Goal: Transaction & Acquisition: Purchase product/service

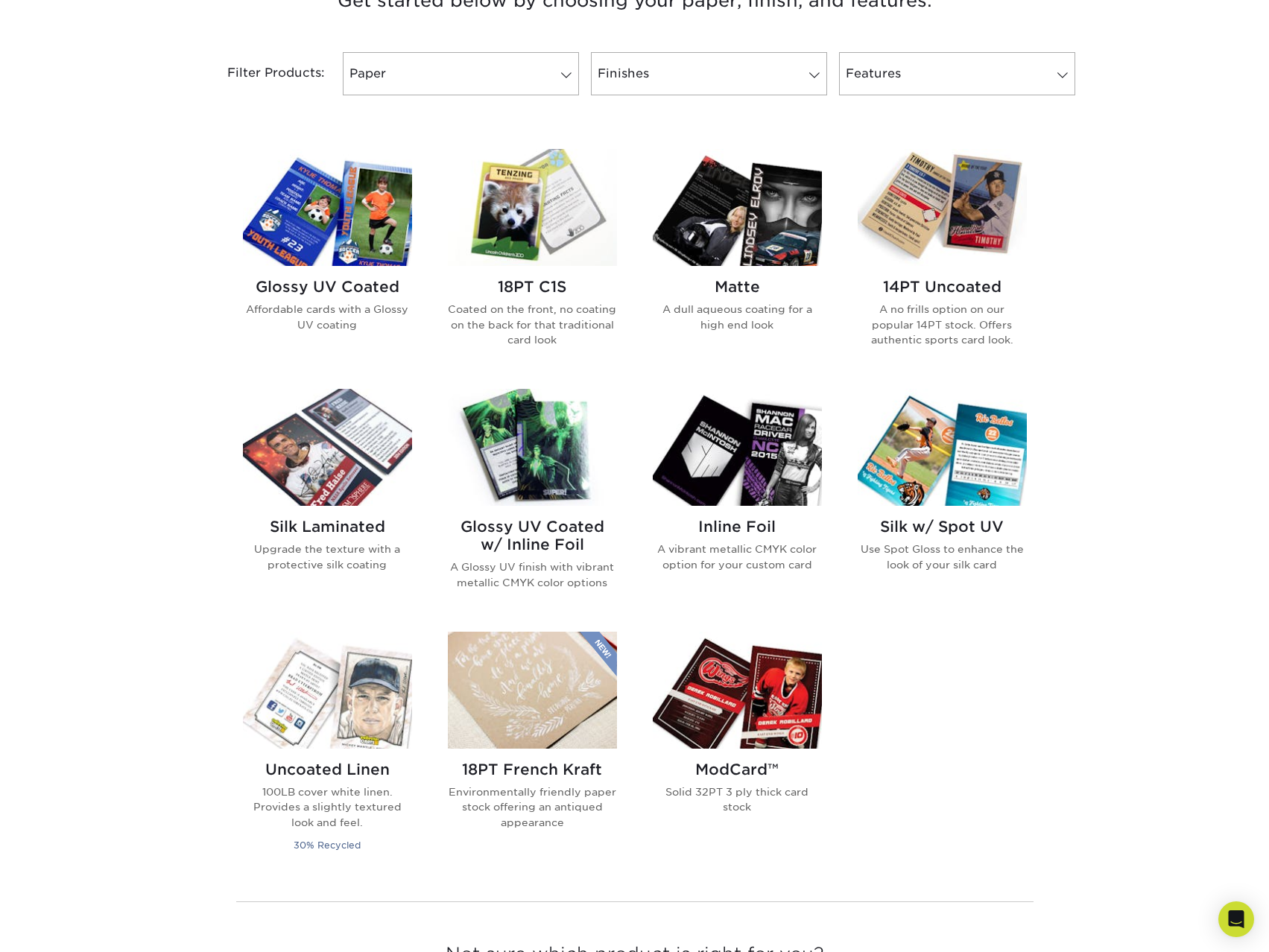
scroll to position [596, 0]
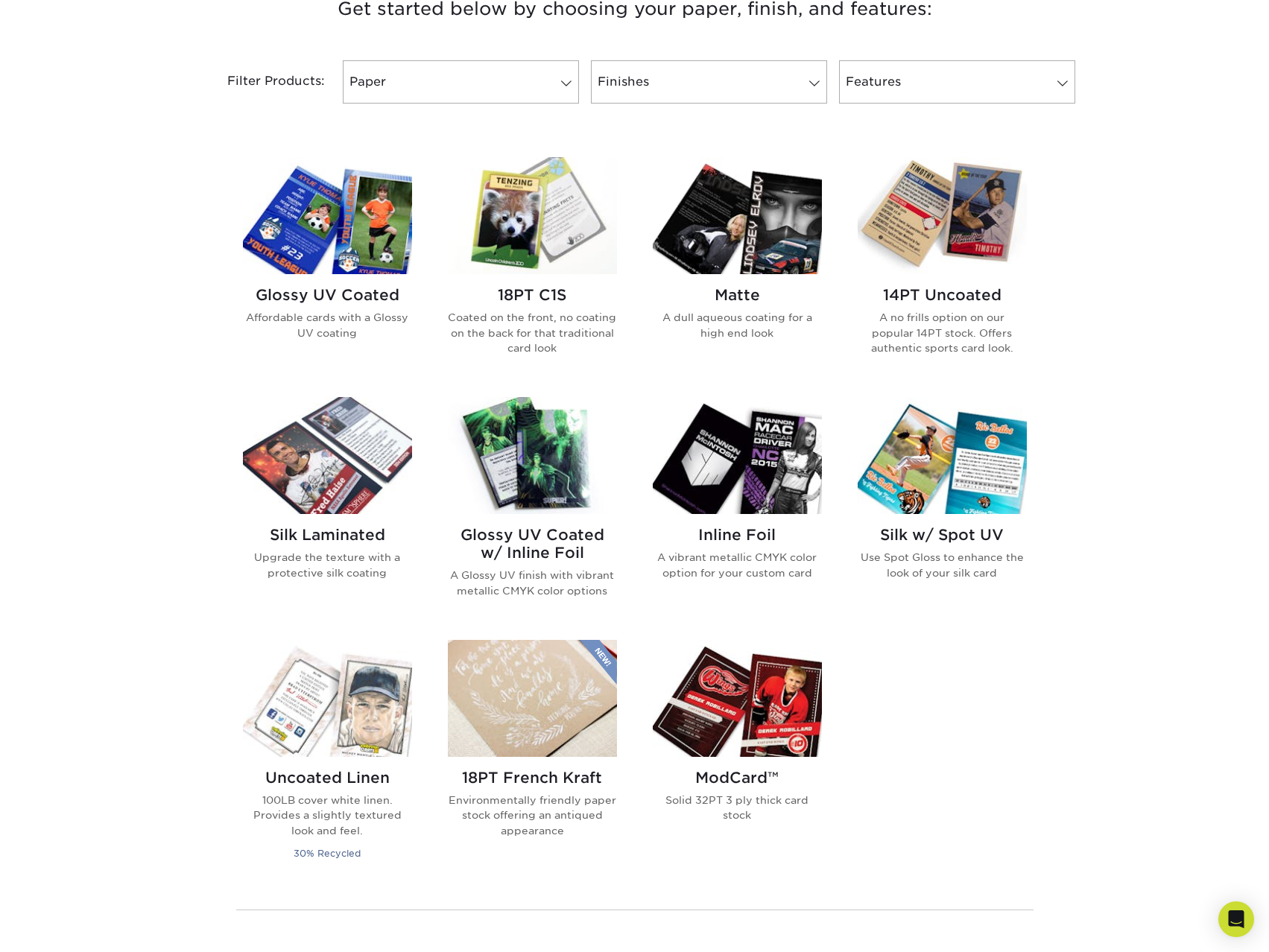
click at [341, 287] on h2 "Glossy UV Coated" at bounding box center [327, 295] width 169 height 18
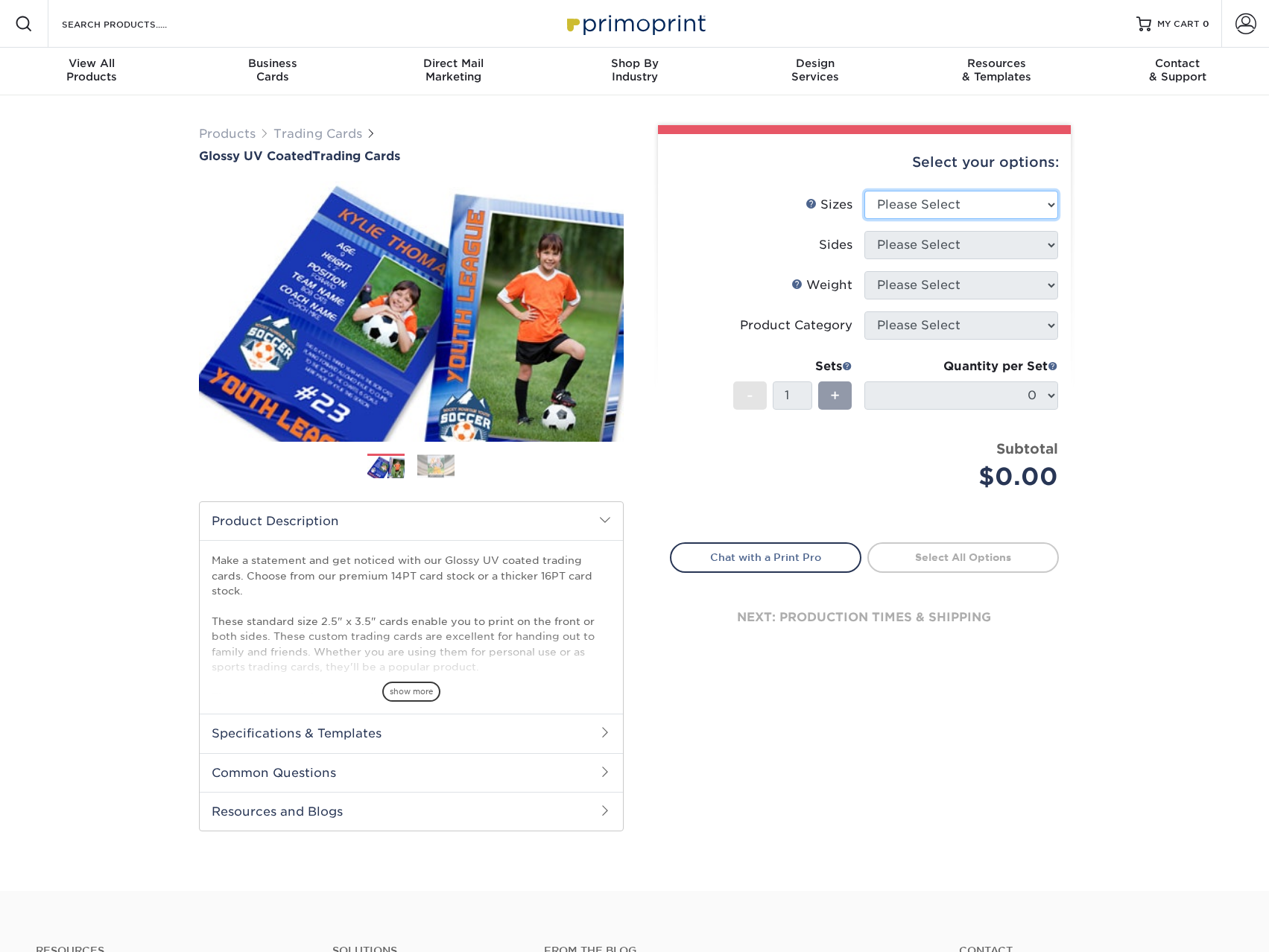
click at [1010, 197] on select "Please Select 2.5" x 3.5"" at bounding box center [961, 205] width 194 height 28
select select "2.50x3.50"
click at [865, 191] on select "Please Select 2.5" x 3.5"" at bounding box center [961, 205] width 194 height 28
click at [971, 243] on select "Please Select Print Both Sides Print Front Only" at bounding box center [961, 245] width 194 height 28
select select "13abbda7-1d64-4f25-8bb2-c179b224825d"
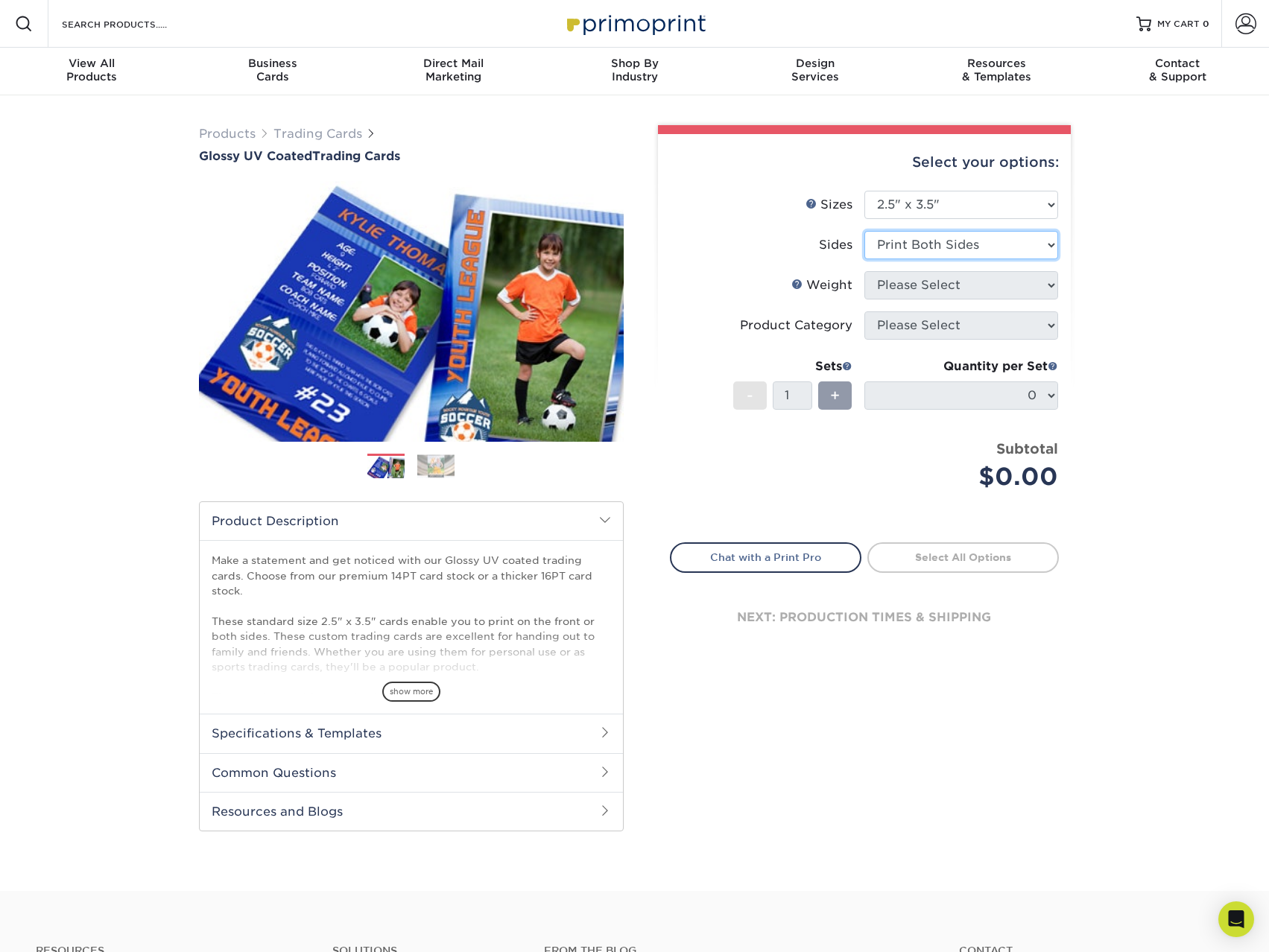
click at [865, 231] on select "Please Select Print Both Sides Print Front Only" at bounding box center [961, 245] width 194 height 28
click at [951, 283] on select "Please Select 16PT 14PT 18PT C1S" at bounding box center [961, 285] width 194 height 28
select select "14PT"
click at [865, 271] on select "Please Select 16PT 14PT 18PT C1S" at bounding box center [961, 285] width 194 height 28
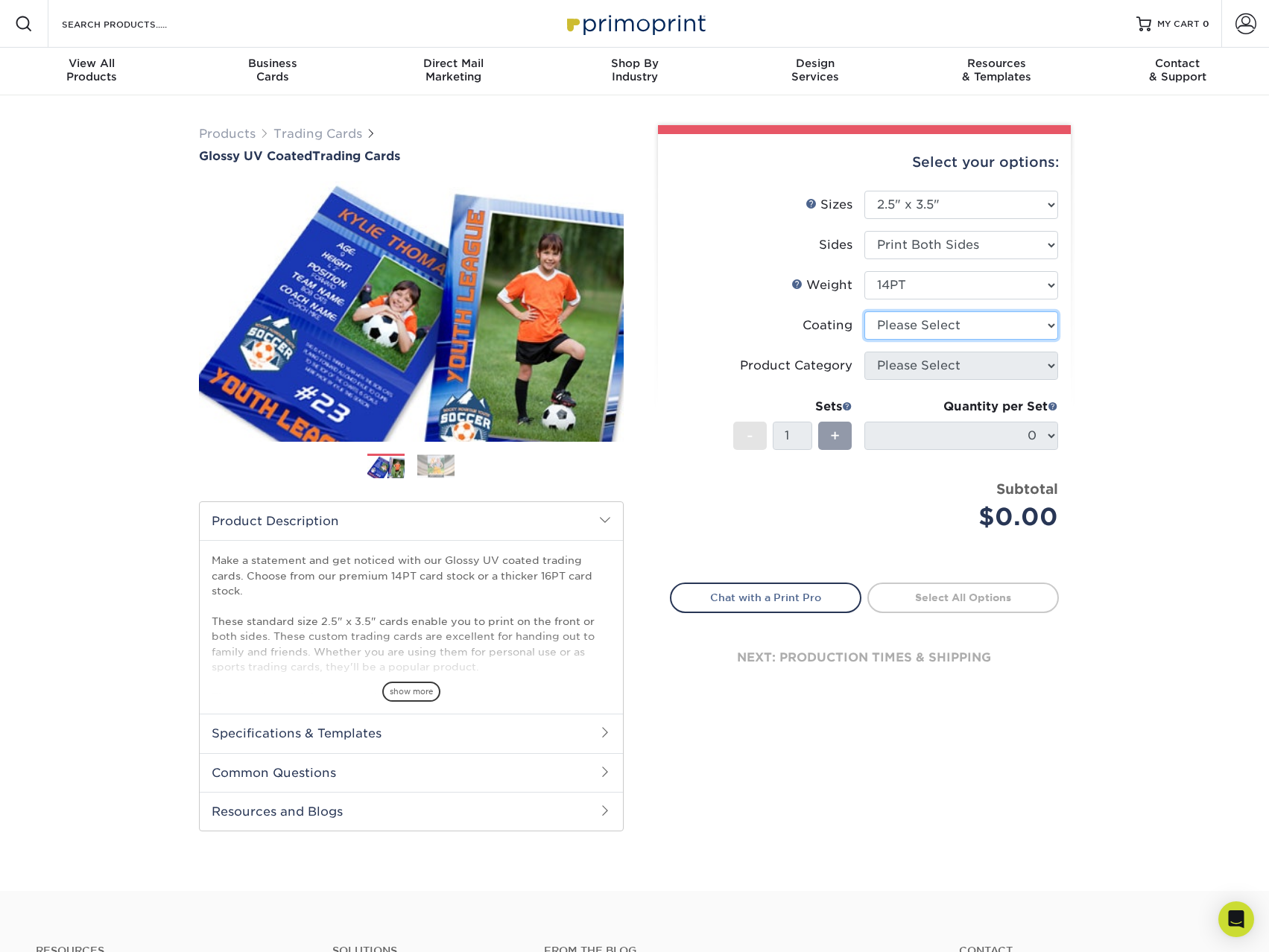
click at [946, 333] on select at bounding box center [961, 325] width 194 height 28
select select "ae367451-b2b8-45df-a344-0f05b6a12993"
click at [865, 312] on select at bounding box center [961, 325] width 194 height 28
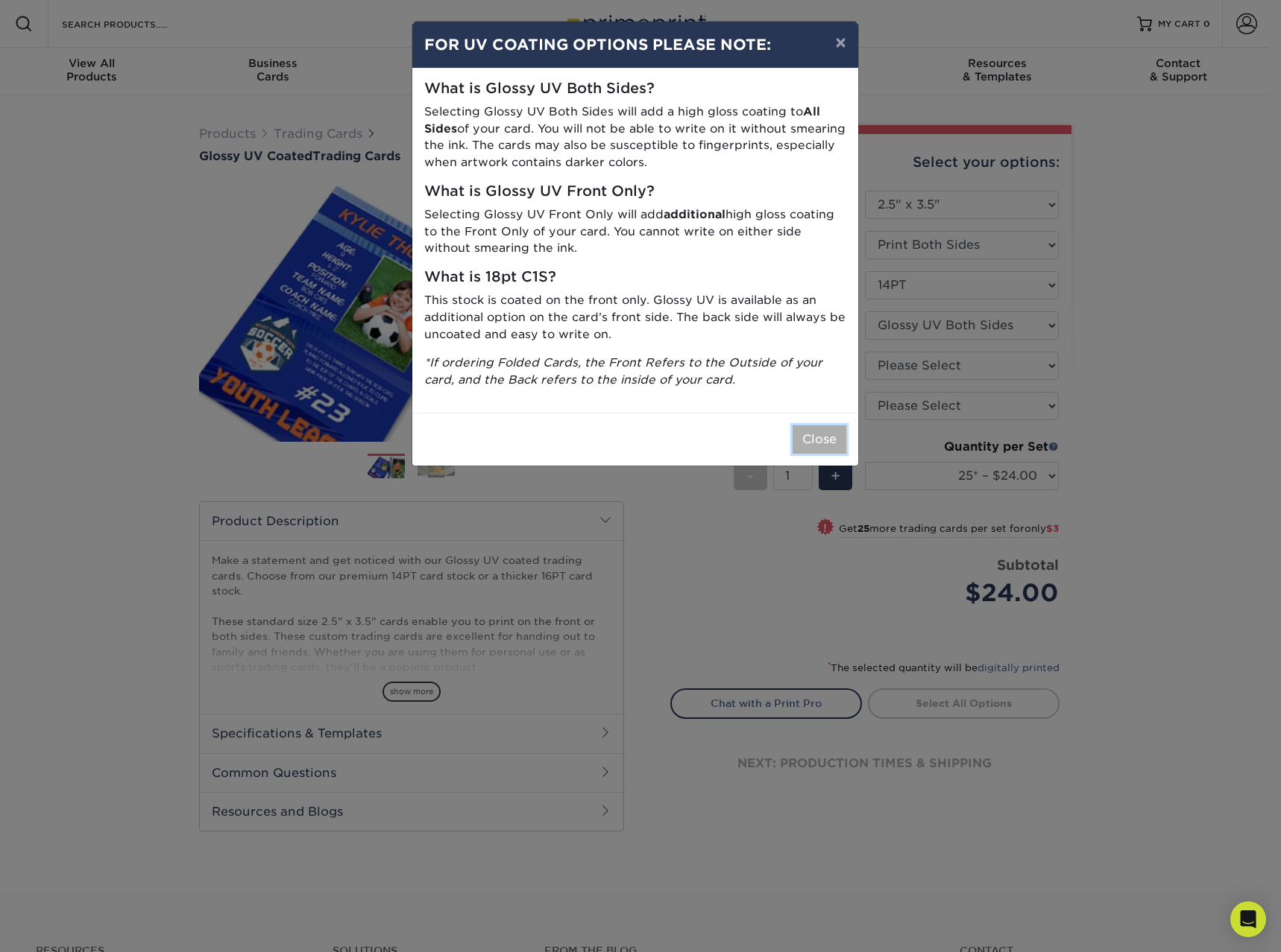
click at [822, 440] on button "Close" at bounding box center [819, 440] width 54 height 28
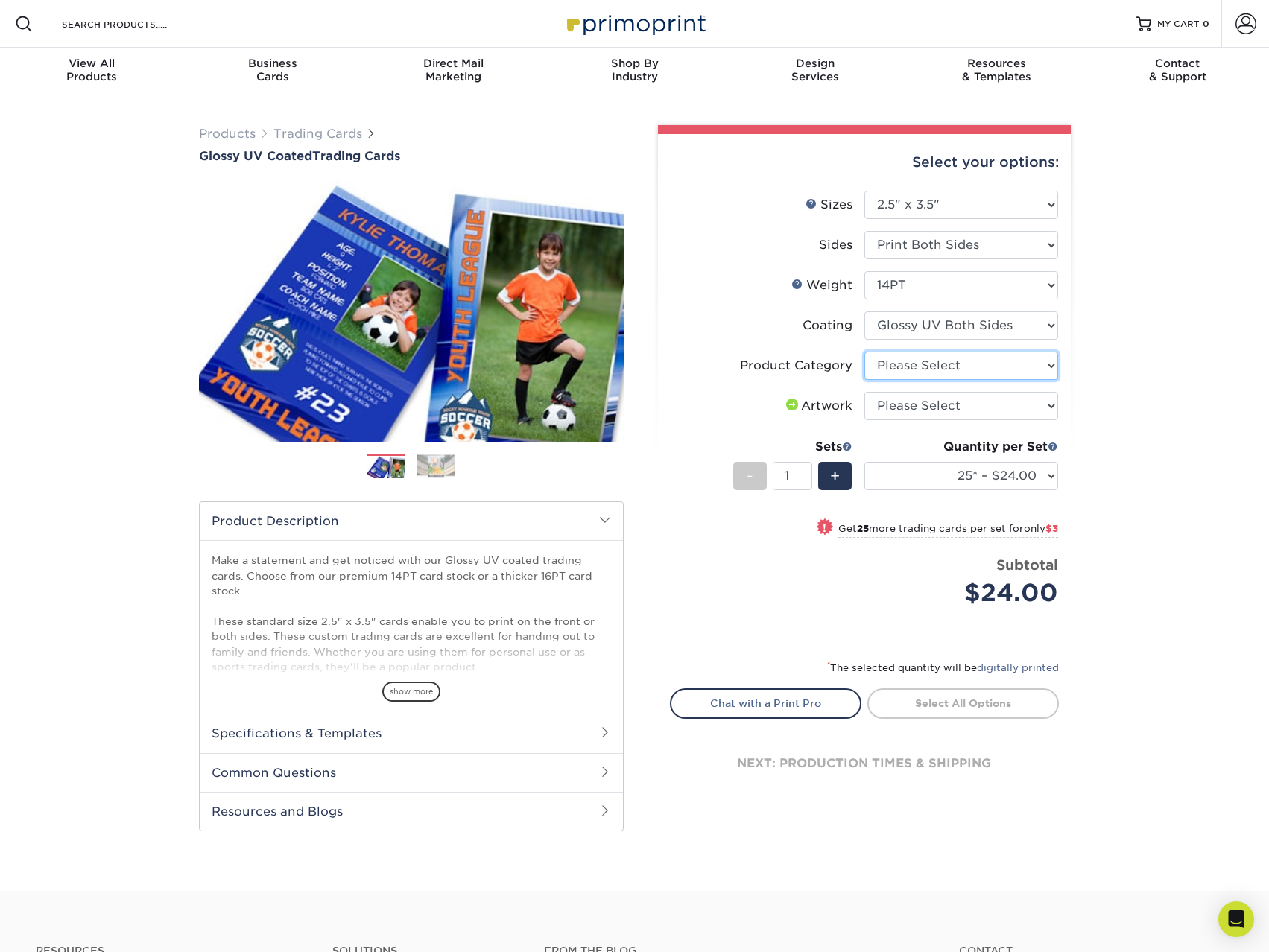
click at [1036, 372] on select "Please Select Trading Cards" at bounding box center [961, 366] width 194 height 28
select select "c2f9bce9-36c2-409d-b101-c29d9d031e18"
click at [865, 352] on select "Please Select Trading Cards" at bounding box center [961, 366] width 194 height 28
click at [1028, 412] on select "Please Select I will upload files I need a design - $100" at bounding box center [961, 405] width 194 height 28
select select "upload"
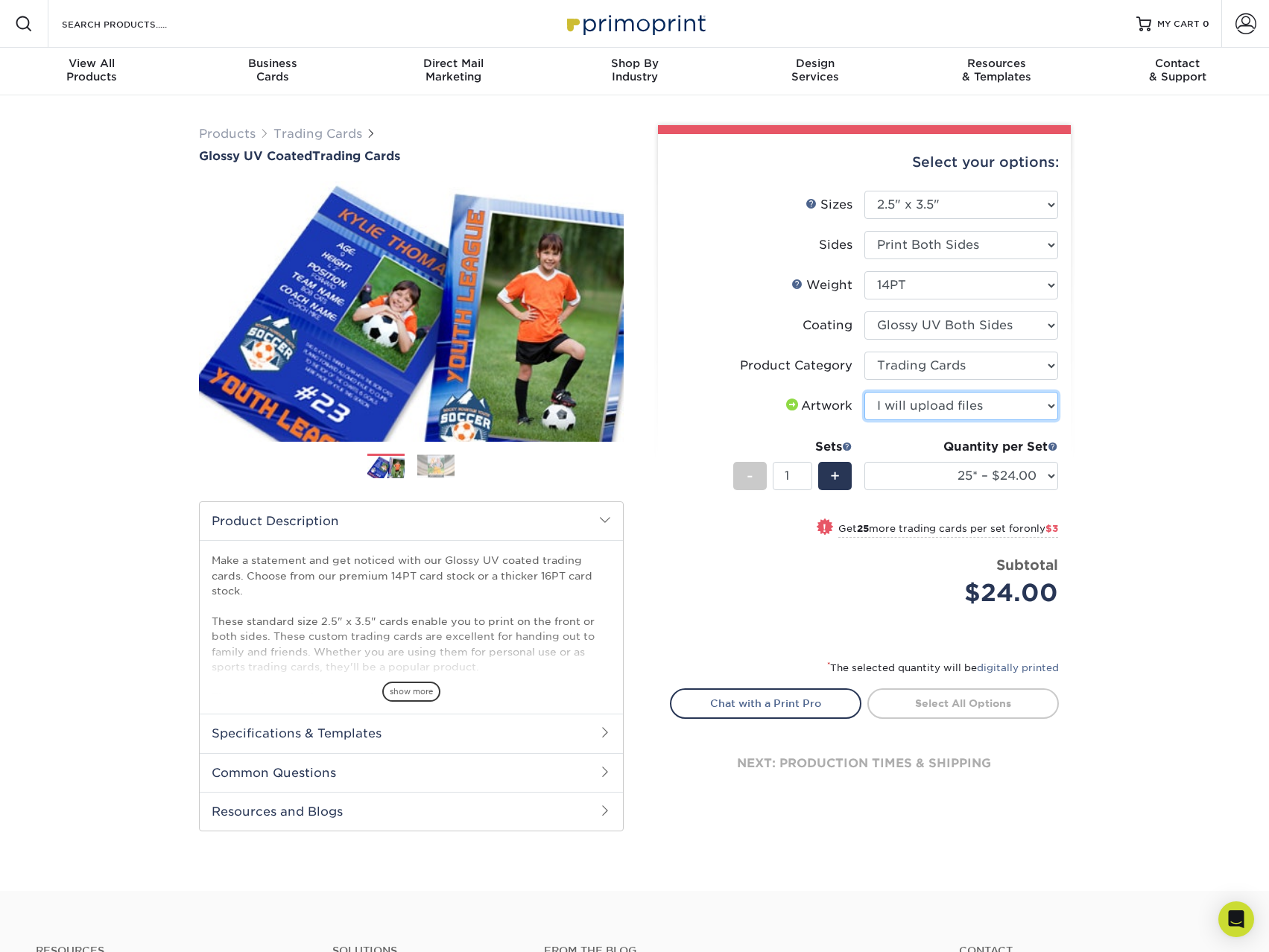
click at [865, 392] on select "Please Select I will upload files I need a design - $100" at bounding box center [961, 405] width 194 height 28
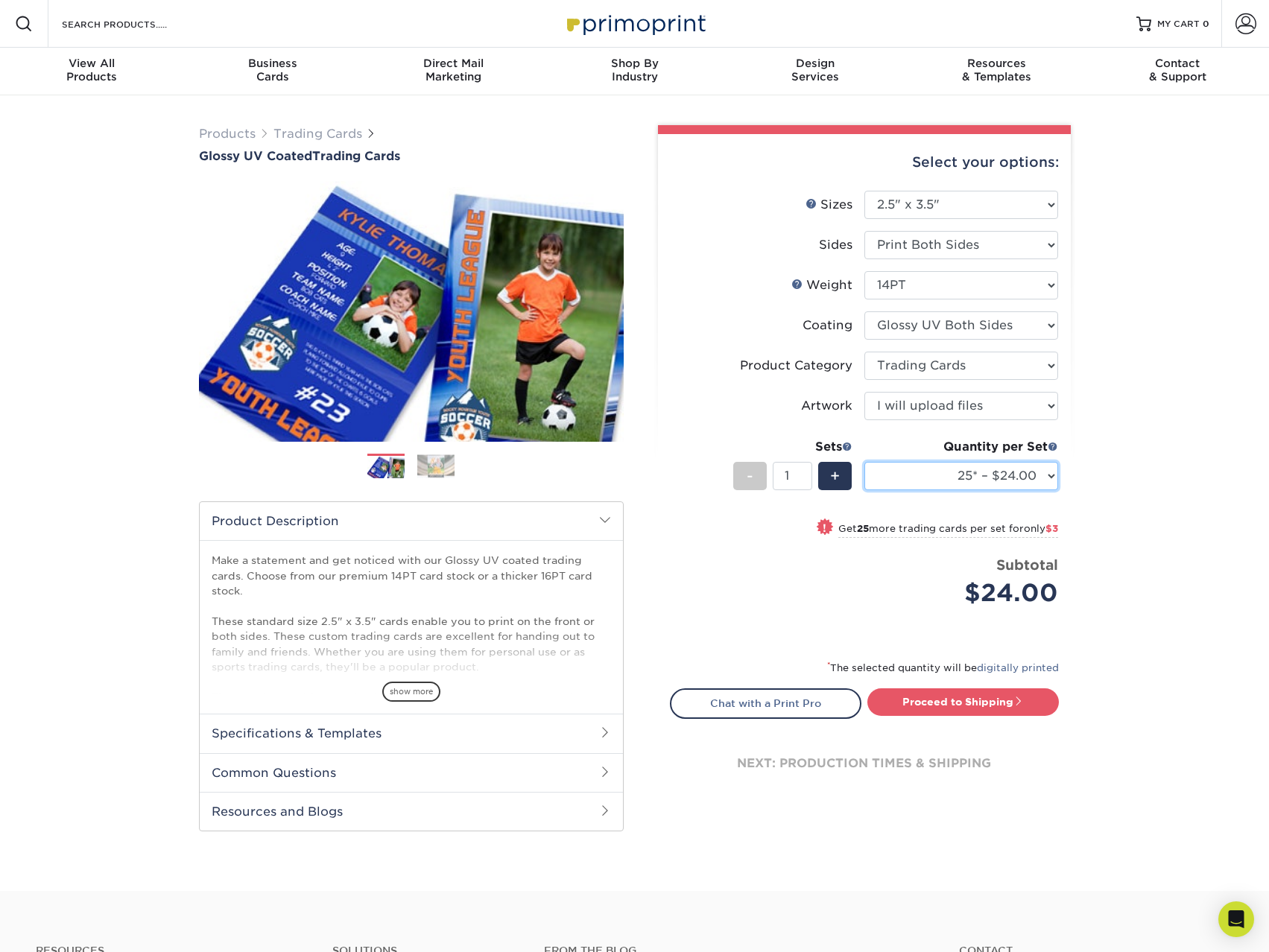
click at [976, 482] on select "25* – $24.00 50* – $27.00 75* – $34.00 100* – $37.00 250* – $48.00 500 – $59.00…" at bounding box center [961, 476] width 194 height 28
select select "100* – $37.00"
click at [865, 462] on select "25* – $24.00 50* – $27.00 75* – $34.00 100* – $37.00 250* – $48.00 500 – $59.00…" at bounding box center [961, 476] width 194 height 28
